Goal: Information Seeking & Learning: Learn about a topic

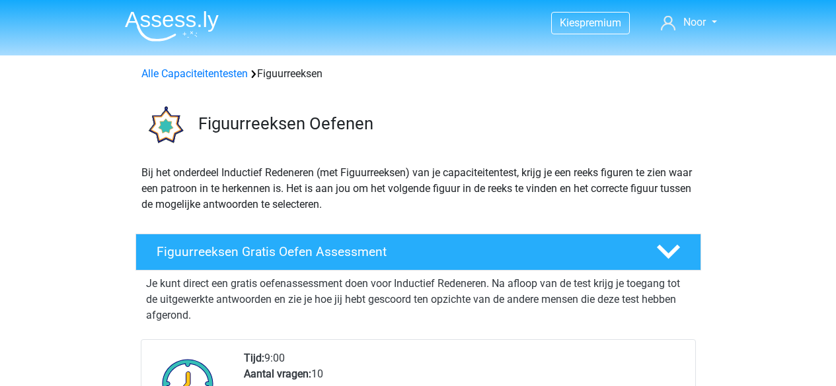
scroll to position [110, 0]
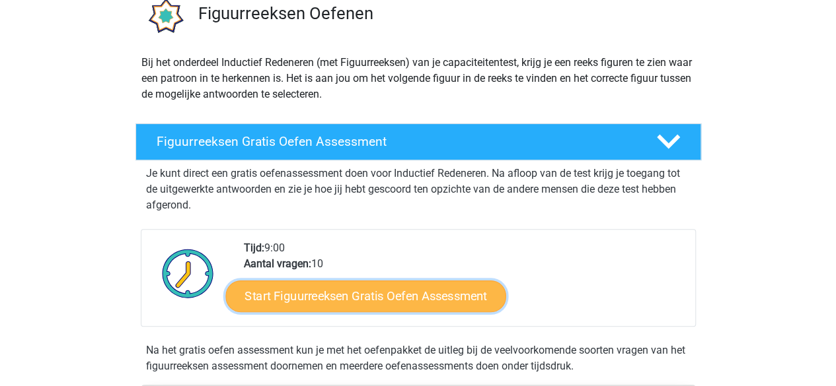
click at [333, 283] on link "Start Figuurreeksen Gratis Oefen Assessment" at bounding box center [365, 296] width 280 height 32
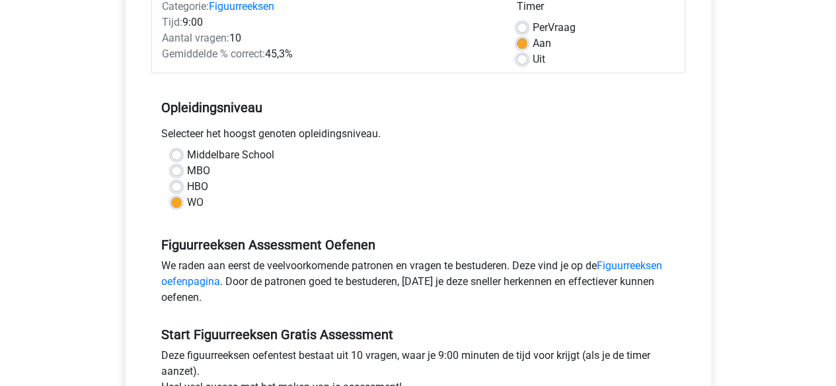
scroll to position [283, 0]
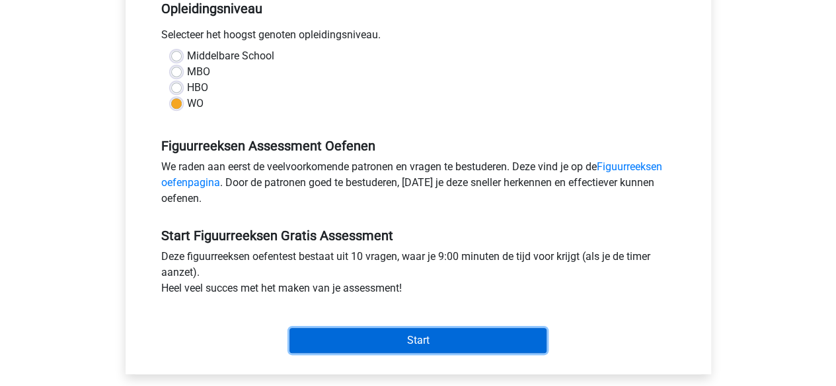
click at [391, 347] on input "Start" at bounding box center [417, 340] width 257 height 25
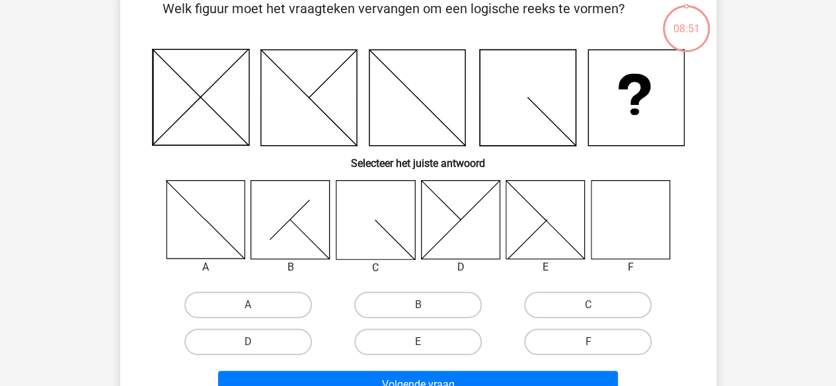
scroll to position [89, 0]
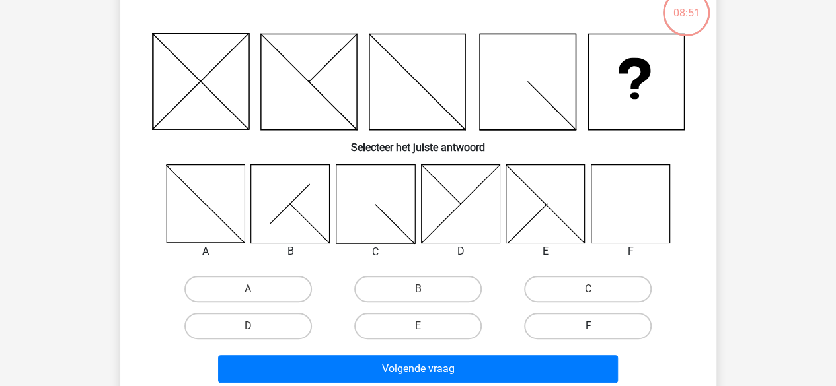
click at [580, 329] on label "F" at bounding box center [587, 326] width 127 height 26
click at [588, 329] on input "F" at bounding box center [592, 330] width 9 height 9
radio input "true"
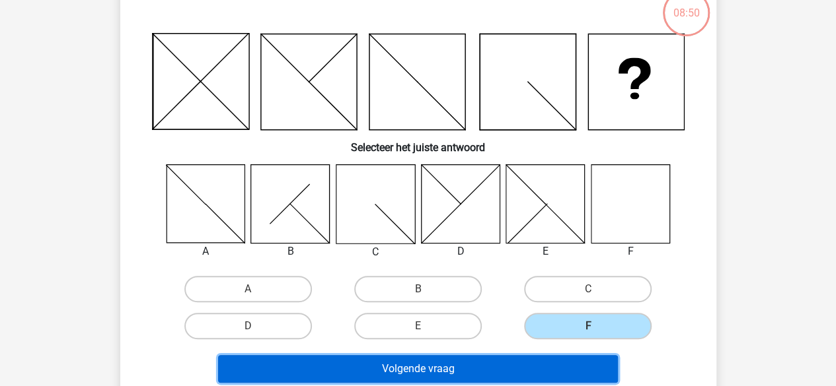
click at [518, 364] on button "Volgende vraag" at bounding box center [418, 369] width 400 height 28
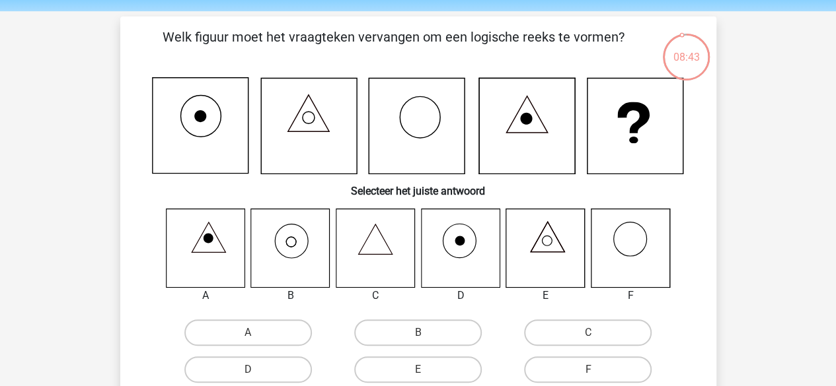
scroll to position [44, 0]
click at [283, 253] on icon at bounding box center [290, 248] width 79 height 79
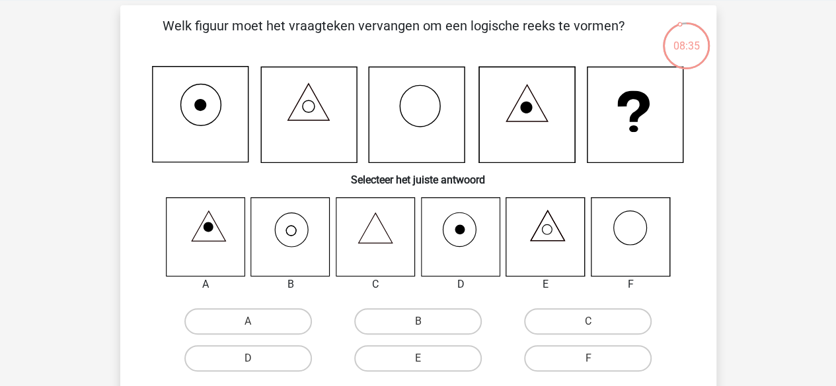
scroll to position [57, 0]
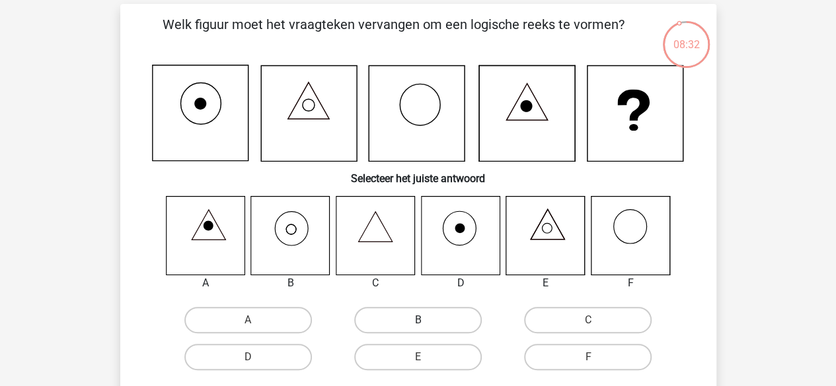
click at [396, 318] on label "B" at bounding box center [417, 320] width 127 height 26
click at [417, 320] on input "B" at bounding box center [421, 324] width 9 height 9
radio input "true"
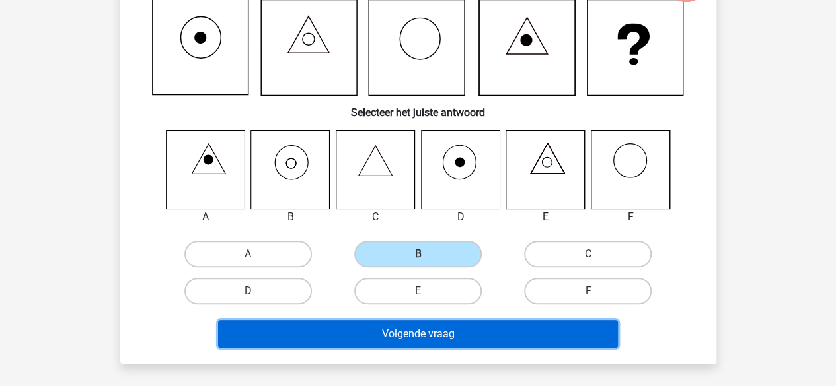
click at [444, 332] on button "Volgende vraag" at bounding box center [418, 334] width 400 height 28
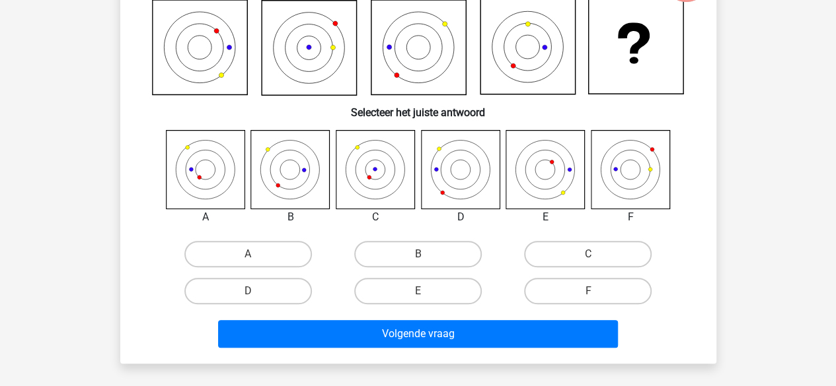
scroll to position [61, 0]
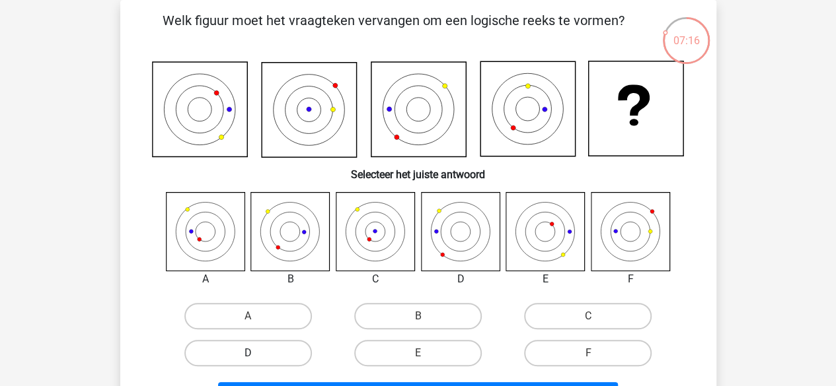
click at [287, 363] on label "D" at bounding box center [247, 353] width 127 height 26
click at [256, 362] on input "D" at bounding box center [252, 357] width 9 height 9
radio input "true"
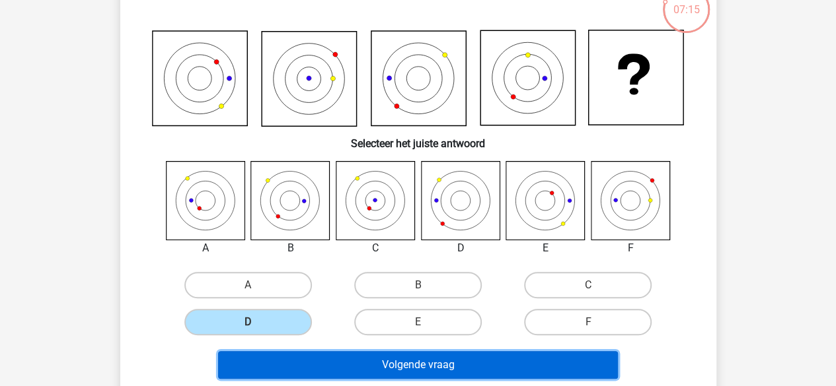
click at [312, 358] on button "Volgende vraag" at bounding box center [418, 365] width 400 height 28
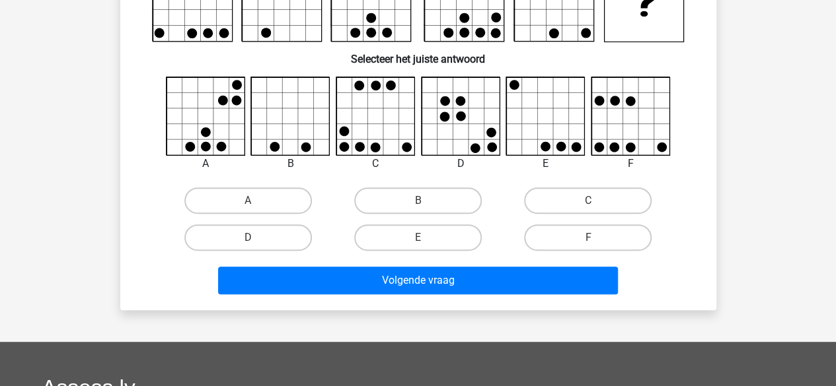
scroll to position [161, 0]
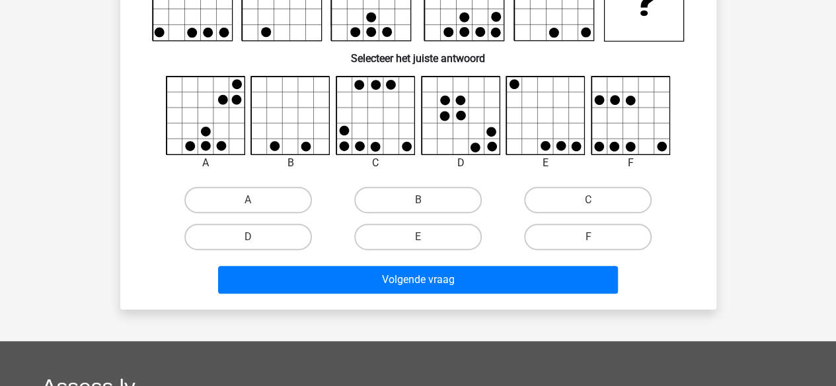
click at [336, 230] on div "E" at bounding box center [418, 237] width 170 height 37
click at [421, 244] on input "E" at bounding box center [421, 241] width 9 height 9
radio input "true"
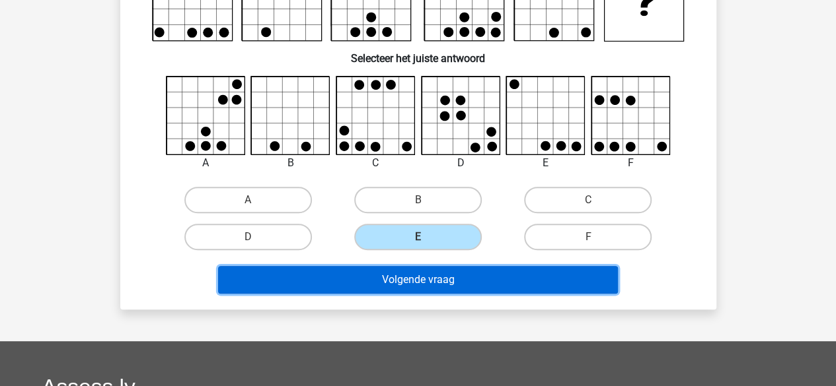
click at [371, 282] on button "Volgende vraag" at bounding box center [418, 280] width 400 height 28
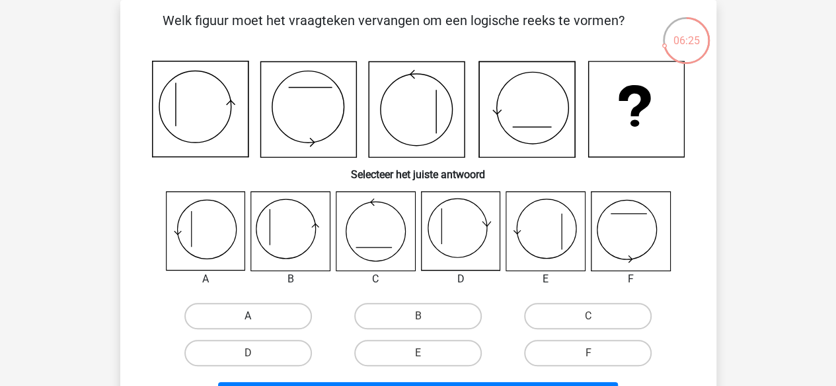
scroll to position [112, 0]
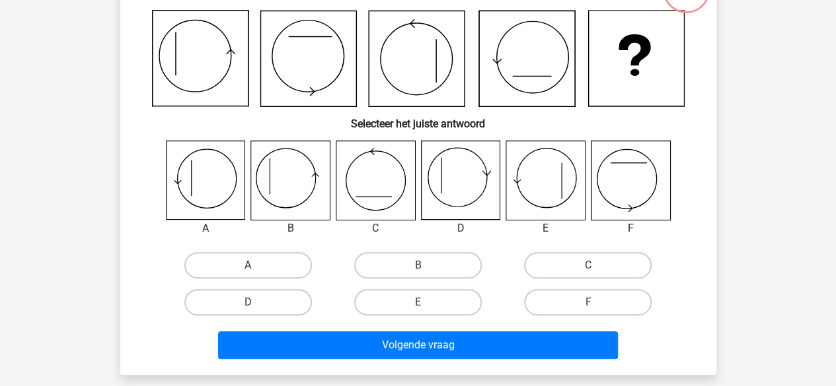
click at [268, 266] on label "A" at bounding box center [247, 265] width 127 height 26
click at [256, 266] on input "A" at bounding box center [252, 270] width 9 height 9
radio input "true"
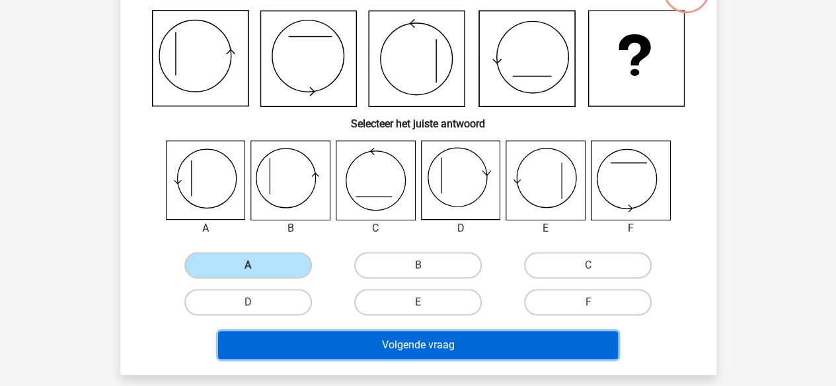
click at [361, 345] on button "Volgende vraag" at bounding box center [418, 346] width 400 height 28
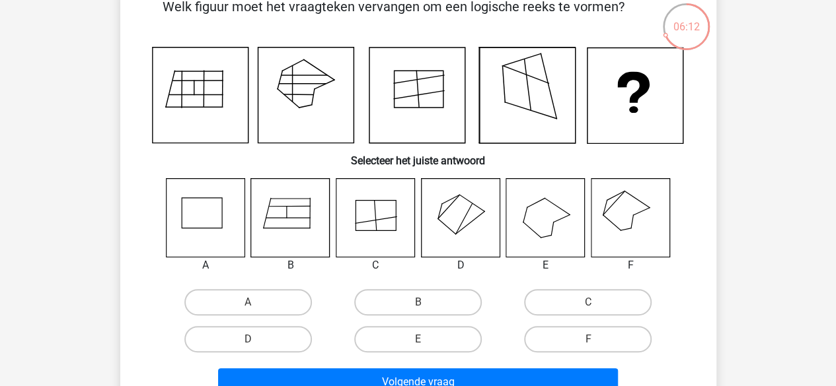
scroll to position [75, 0]
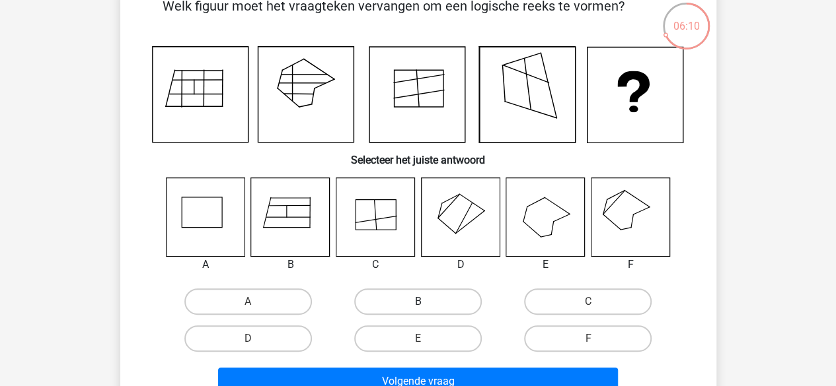
click at [444, 298] on label "B" at bounding box center [417, 302] width 127 height 26
click at [426, 302] on input "B" at bounding box center [421, 306] width 9 height 9
radio input "true"
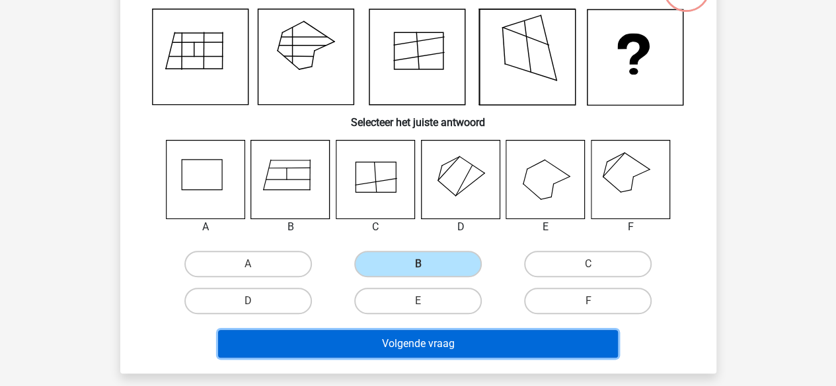
click at [424, 345] on button "Volgende vraag" at bounding box center [418, 344] width 400 height 28
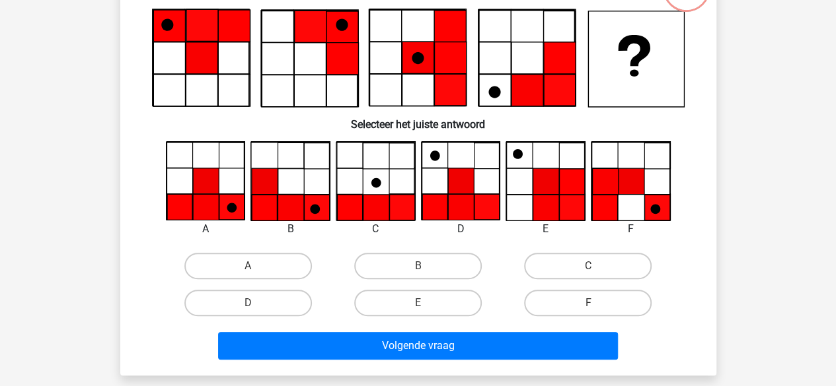
scroll to position [61, 0]
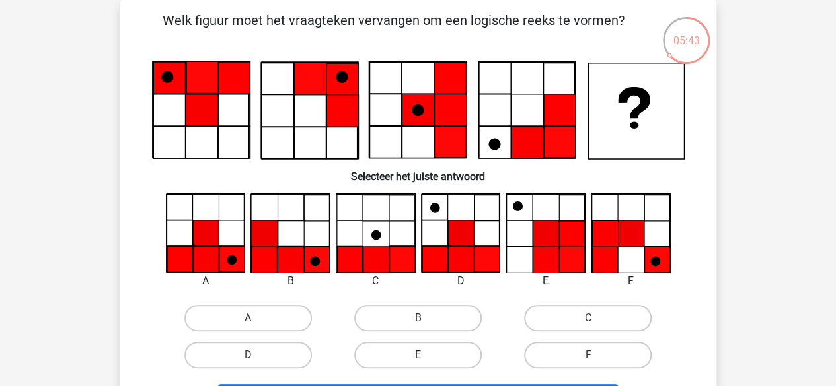
click at [414, 352] on label "E" at bounding box center [417, 355] width 127 height 26
click at [417, 355] on input "E" at bounding box center [421, 359] width 9 height 9
radio input "true"
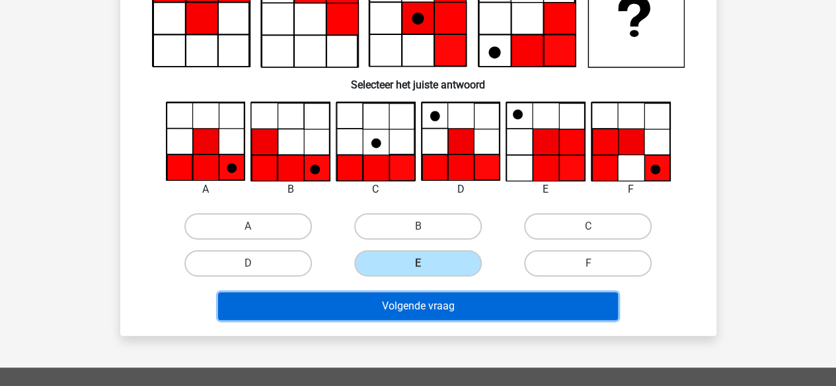
click at [419, 314] on button "Volgende vraag" at bounding box center [418, 307] width 400 height 28
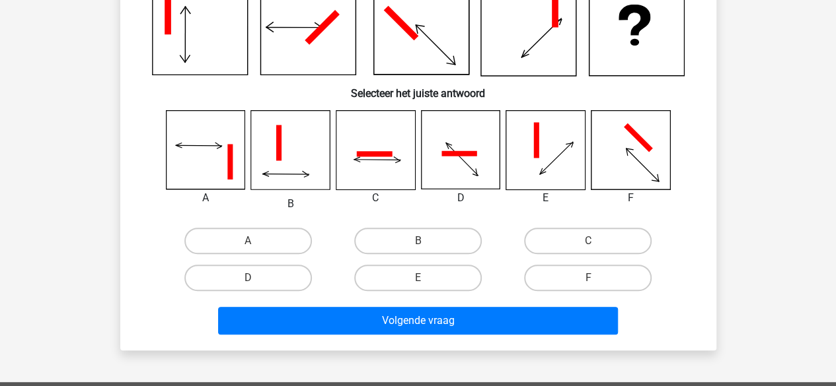
scroll to position [144, 0]
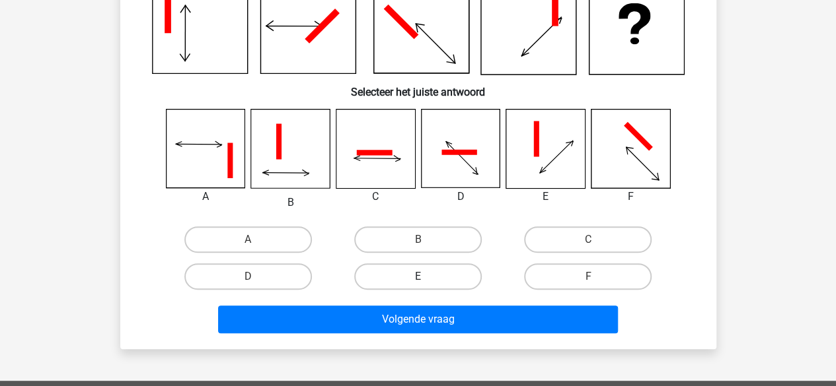
click at [429, 282] on label "E" at bounding box center [417, 277] width 127 height 26
click at [426, 282] on input "E" at bounding box center [421, 281] width 9 height 9
radio input "true"
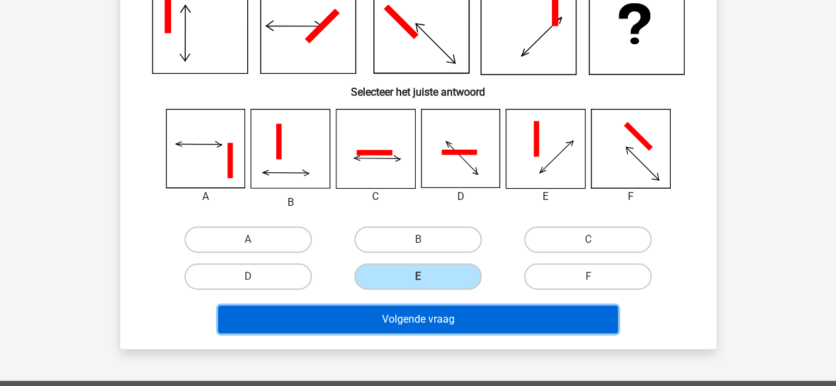
click at [452, 307] on button "Volgende vraag" at bounding box center [418, 320] width 400 height 28
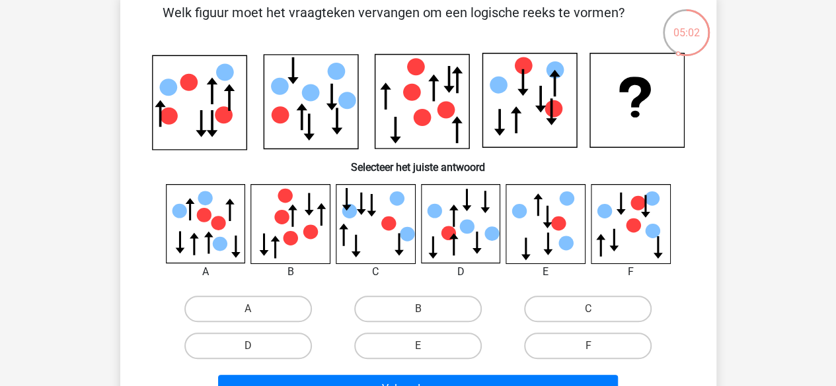
scroll to position [75, 0]
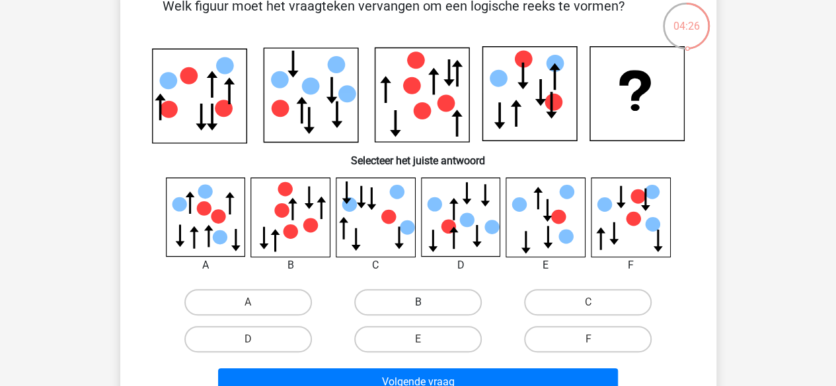
click at [416, 308] on label "B" at bounding box center [417, 302] width 127 height 26
click at [417, 308] on input "B" at bounding box center [421, 307] width 9 height 9
radio input "true"
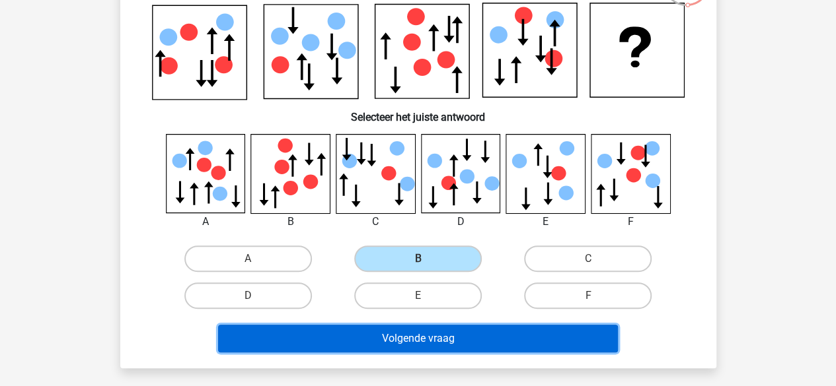
click at [419, 339] on button "Volgende vraag" at bounding box center [418, 339] width 400 height 28
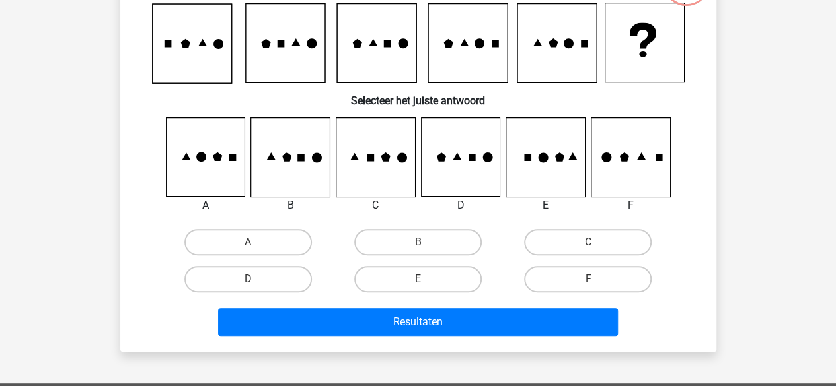
scroll to position [61, 0]
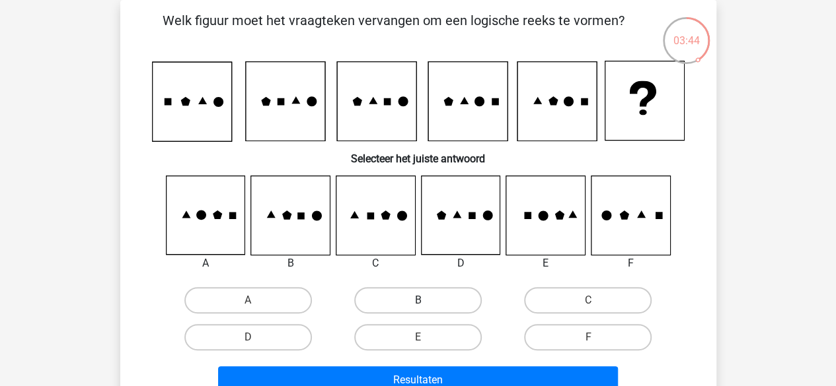
click at [429, 304] on label "B" at bounding box center [417, 300] width 127 height 26
click at [426, 304] on input "B" at bounding box center [421, 305] width 9 height 9
radio input "true"
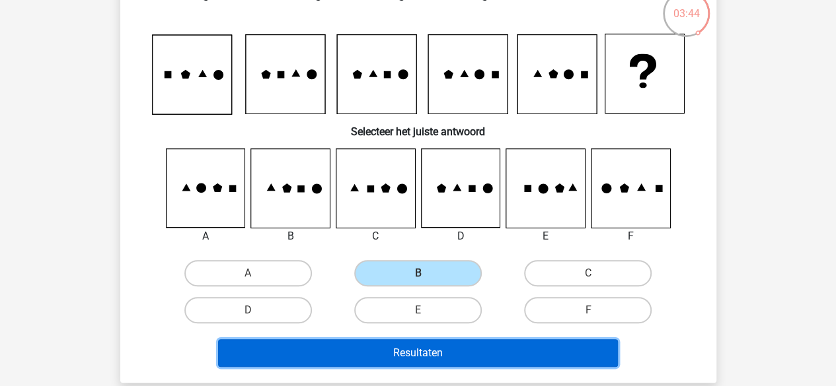
click at [439, 362] on button "Resultaten" at bounding box center [418, 354] width 400 height 28
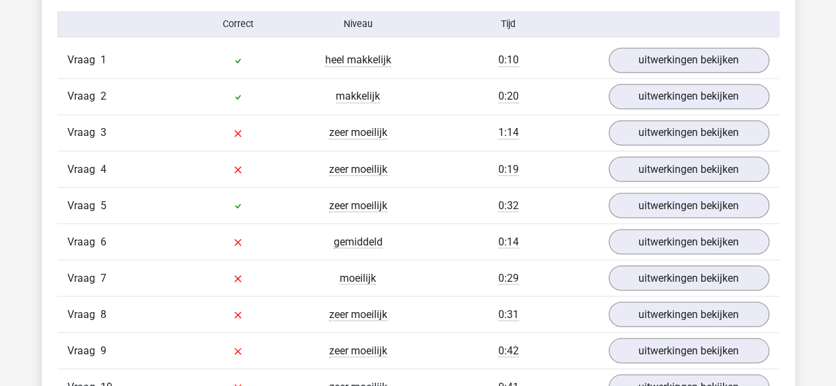
scroll to position [1095, 0]
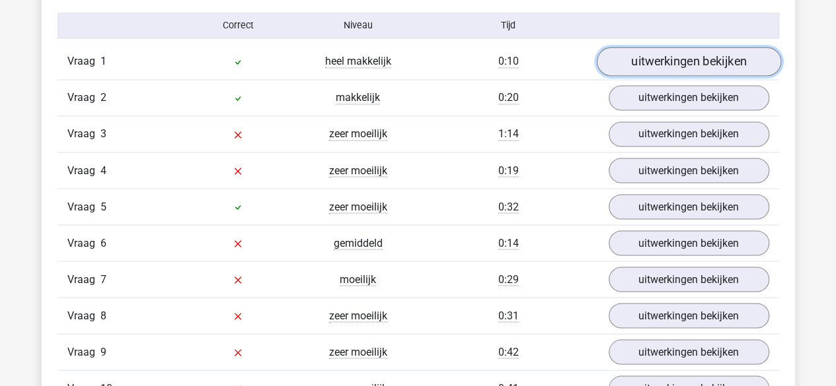
click at [680, 48] on link "uitwerkingen bekijken" at bounding box center [688, 62] width 184 height 29
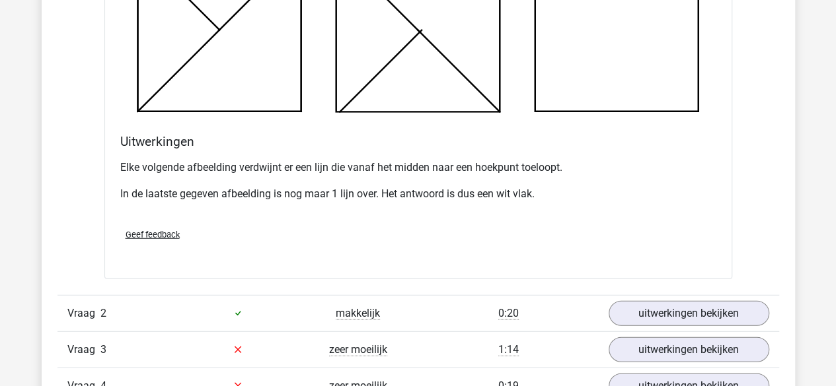
scroll to position [1738, 0]
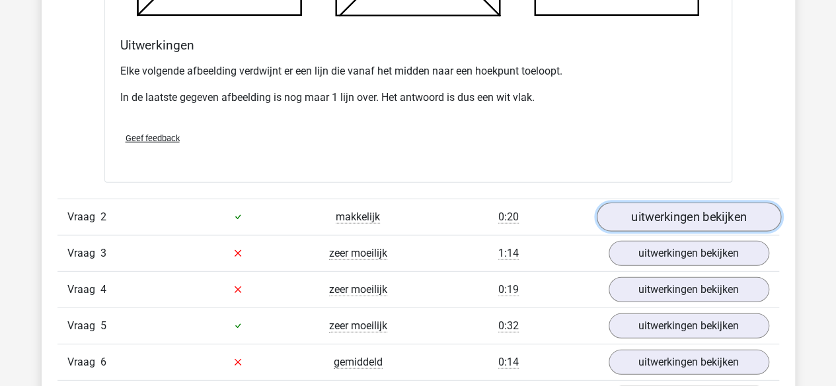
click at [669, 213] on link "uitwerkingen bekijken" at bounding box center [688, 217] width 184 height 29
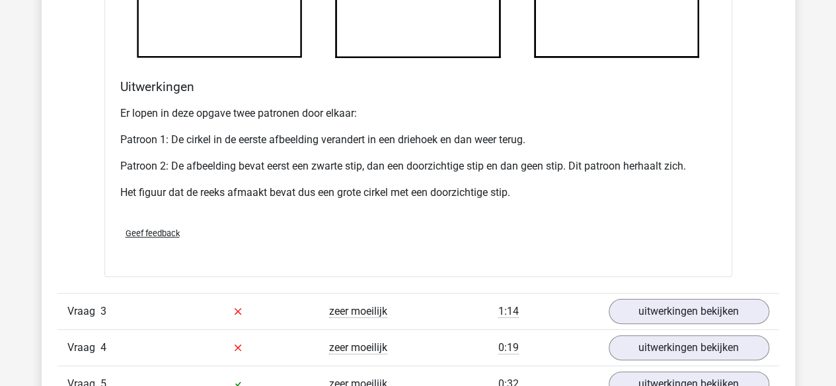
scroll to position [2561, 0]
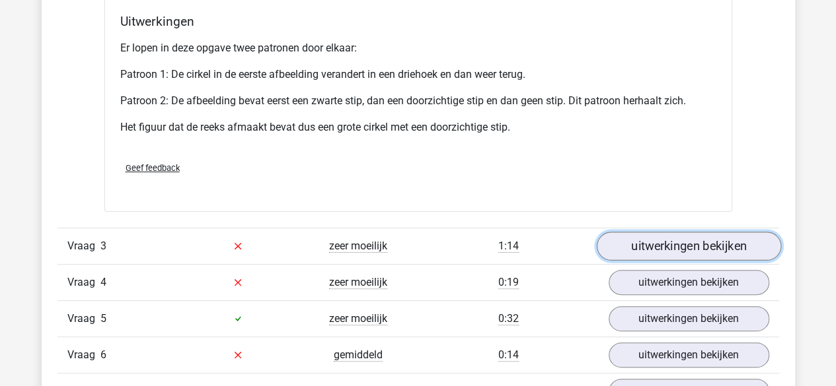
click at [730, 243] on link "uitwerkingen bekijken" at bounding box center [688, 246] width 184 height 29
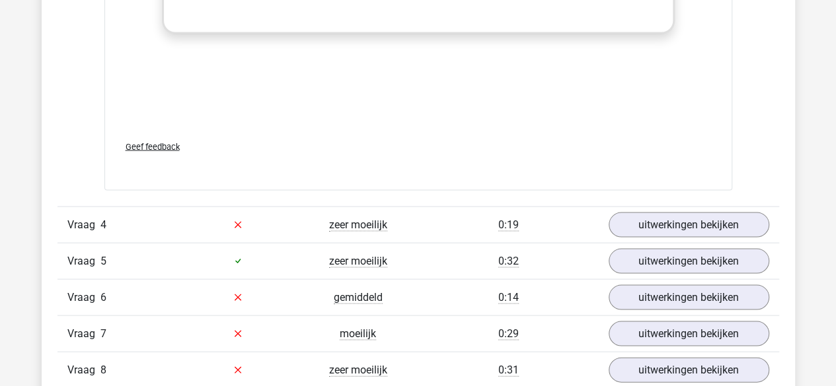
scroll to position [3735, 0]
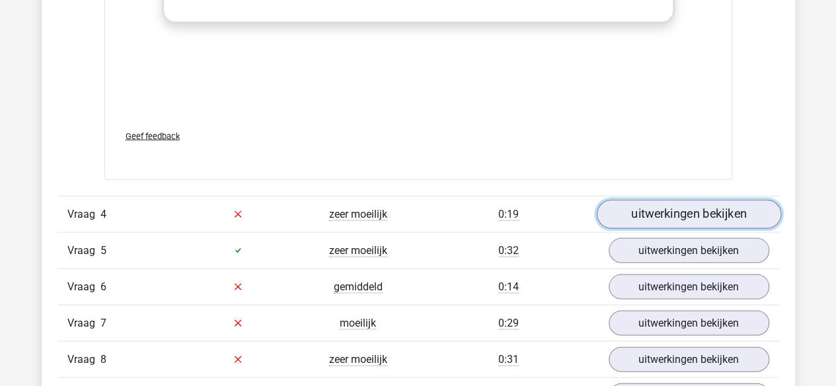
click at [652, 209] on link "uitwerkingen bekijken" at bounding box center [688, 213] width 184 height 29
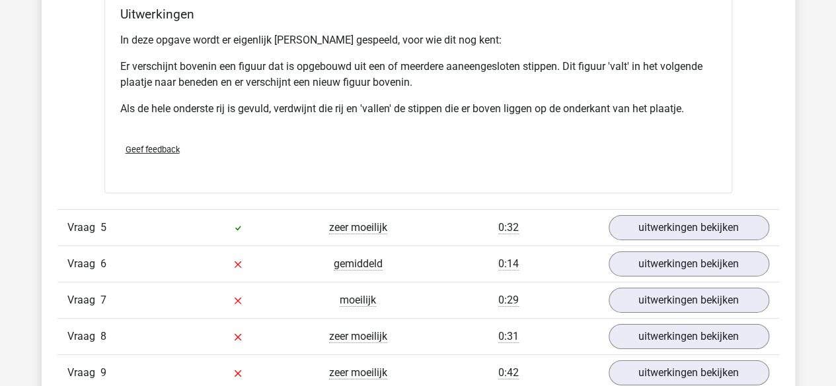
scroll to position [4562, 0]
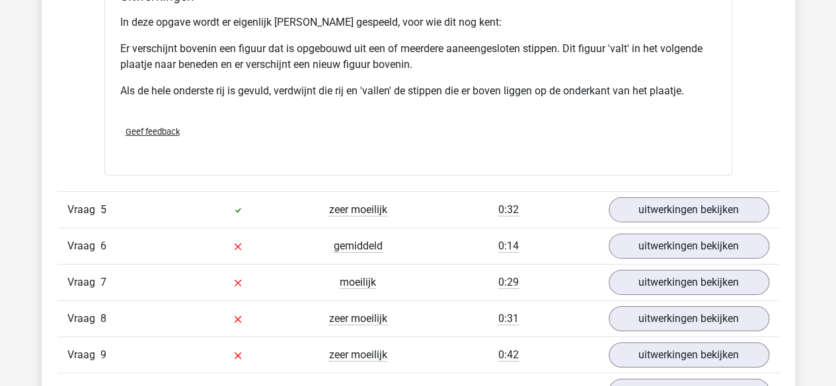
click at [647, 217] on div "Vraag 5 zeer moeilijk 0:32 uitwerkingen bekijken" at bounding box center [417, 210] width 721 height 36
click at [647, 211] on link "uitwerkingen bekijken" at bounding box center [688, 210] width 184 height 29
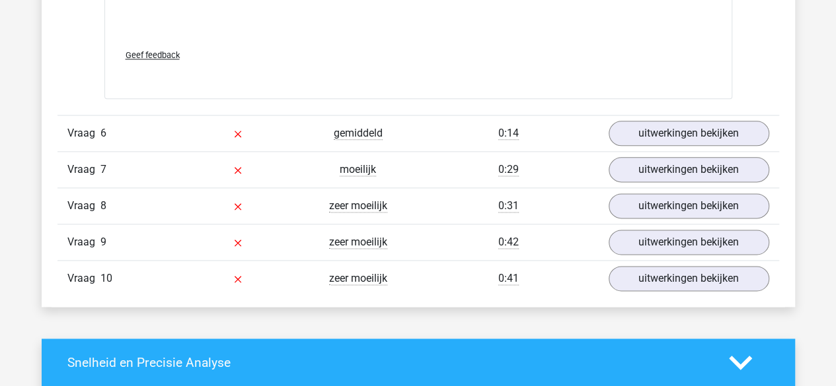
scroll to position [5781, 0]
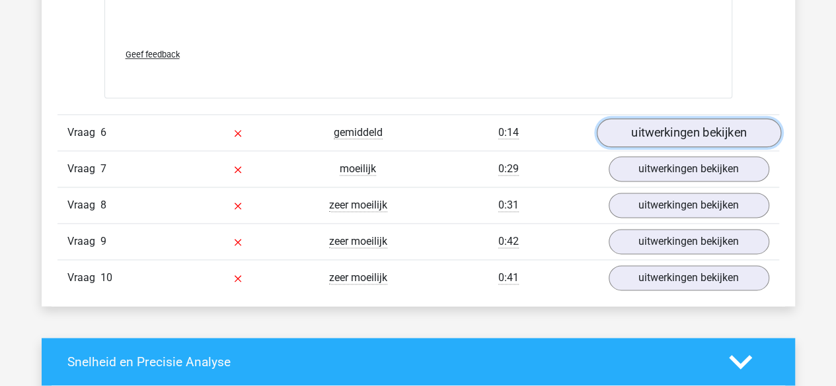
click at [642, 127] on link "uitwerkingen bekijken" at bounding box center [688, 132] width 184 height 29
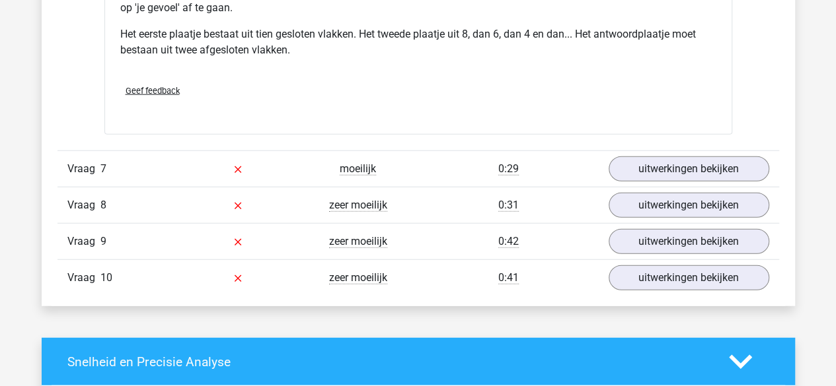
scroll to position [6589, 0]
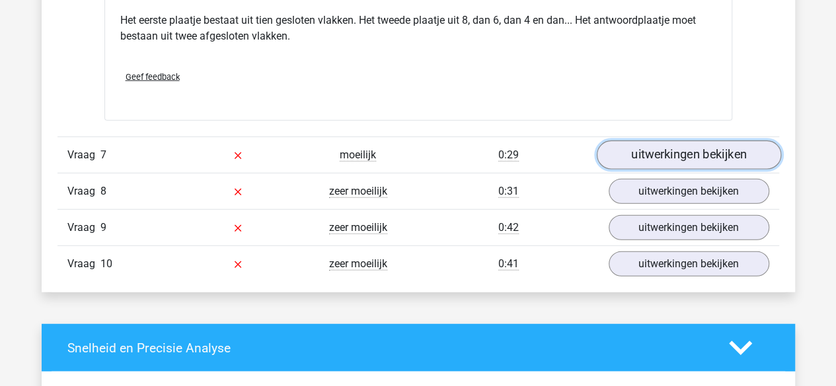
click at [684, 147] on link "uitwerkingen bekijken" at bounding box center [688, 155] width 184 height 29
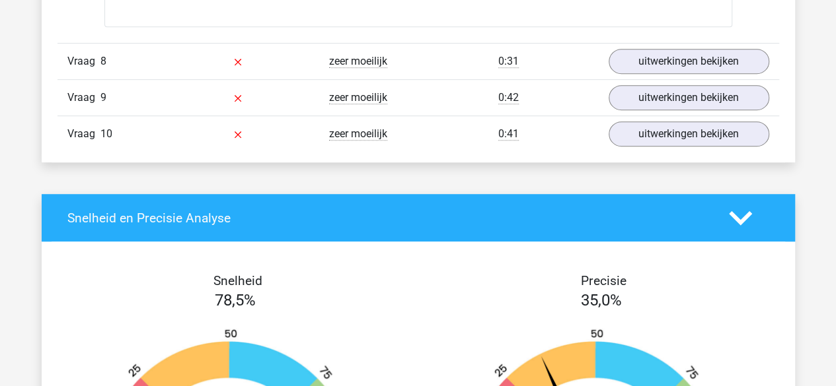
scroll to position [7824, 0]
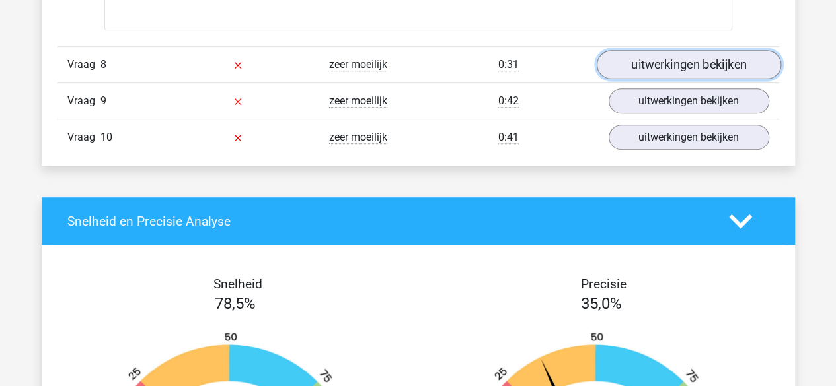
click at [686, 53] on link "uitwerkingen bekijken" at bounding box center [688, 64] width 184 height 29
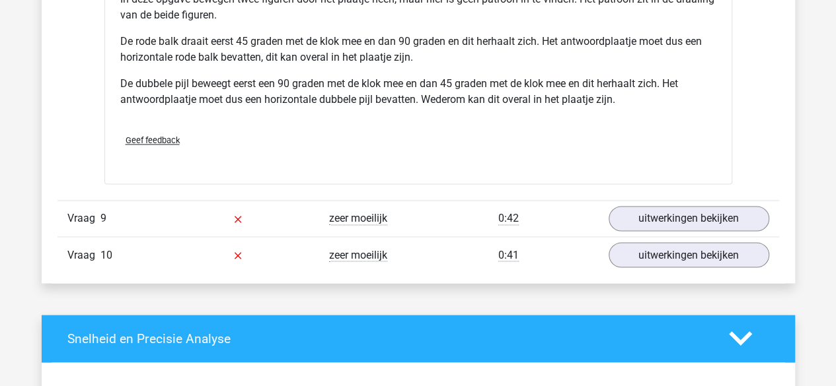
scroll to position [8546, 0]
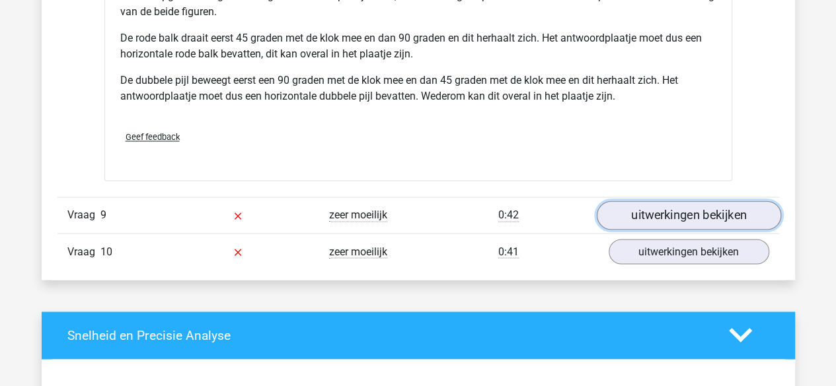
click at [692, 212] on link "uitwerkingen bekijken" at bounding box center [688, 215] width 184 height 29
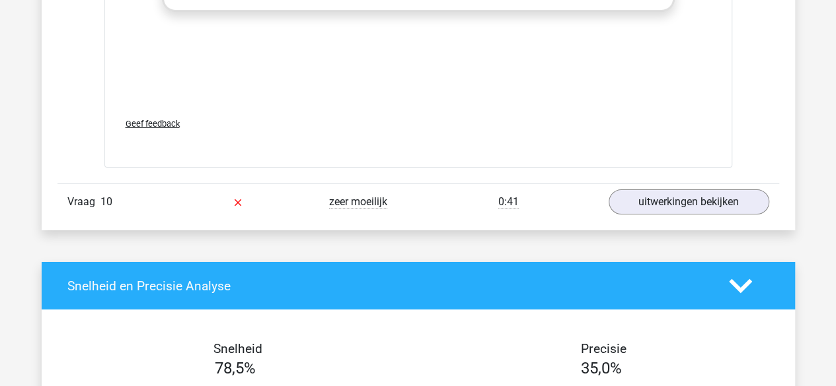
scroll to position [9702, 0]
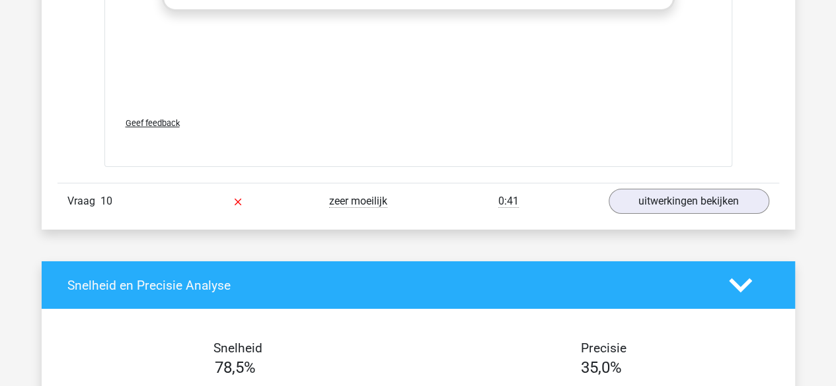
click at [685, 198] on link "uitwerkingen bekijken" at bounding box center [688, 201] width 184 height 29
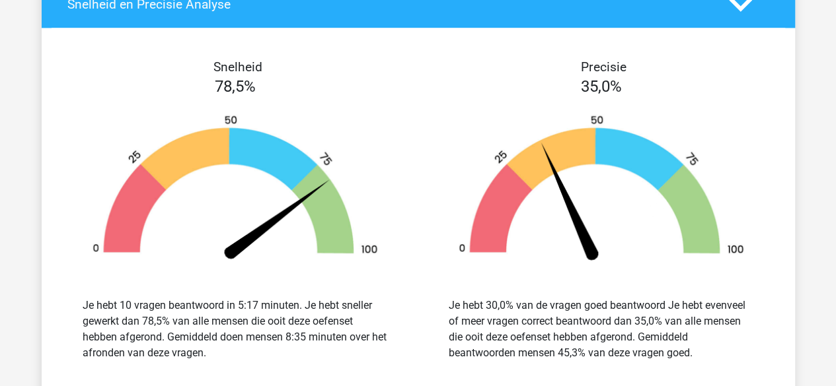
scroll to position [11071, 0]
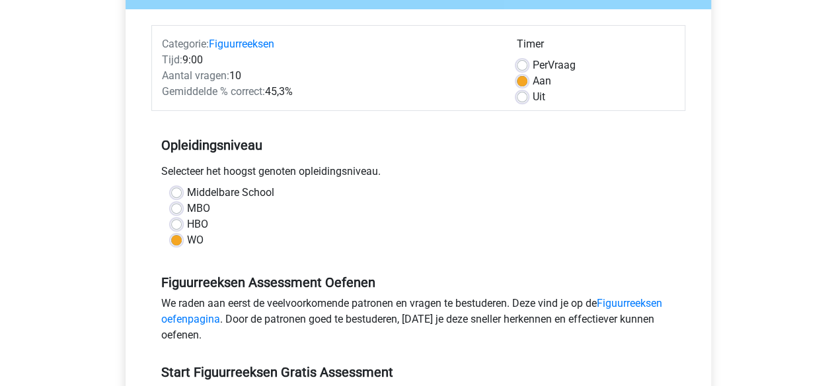
scroll to position [141, 0]
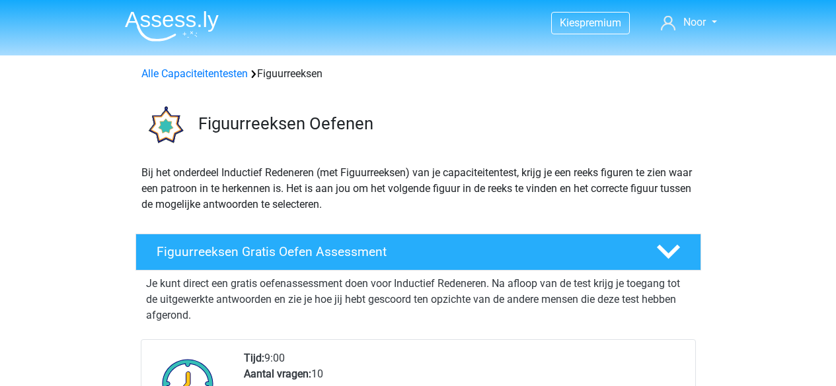
scroll to position [110, 0]
